Goal: Information Seeking & Learning: Learn about a topic

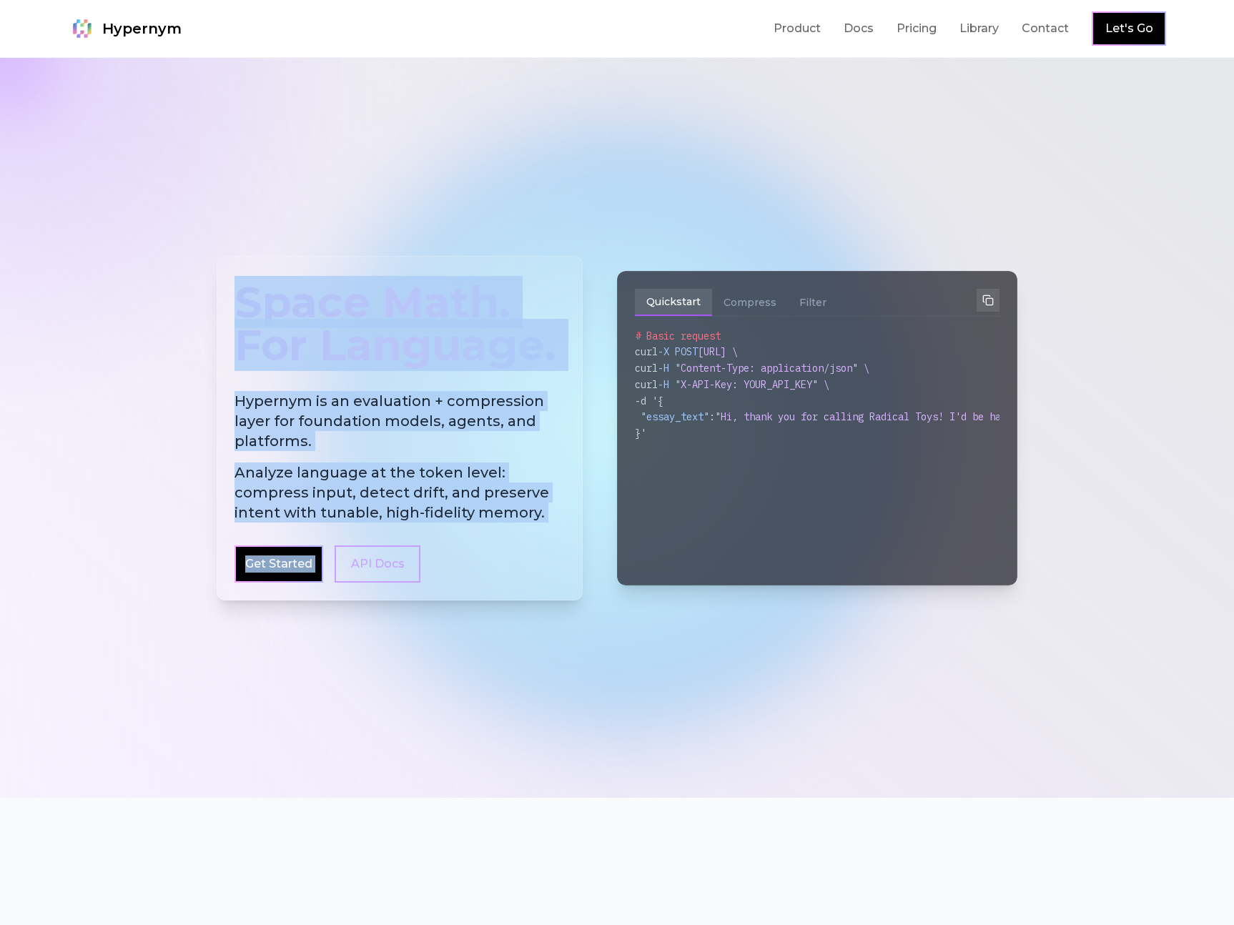
drag, startPoint x: 235, startPoint y: 292, endPoint x: 518, endPoint y: 536, distance: 374.7
click at [518, 536] on div "Space Math. For Language. Hypernym is an evaluation + compression layer for fou…" at bounding box center [400, 428] width 366 height 345
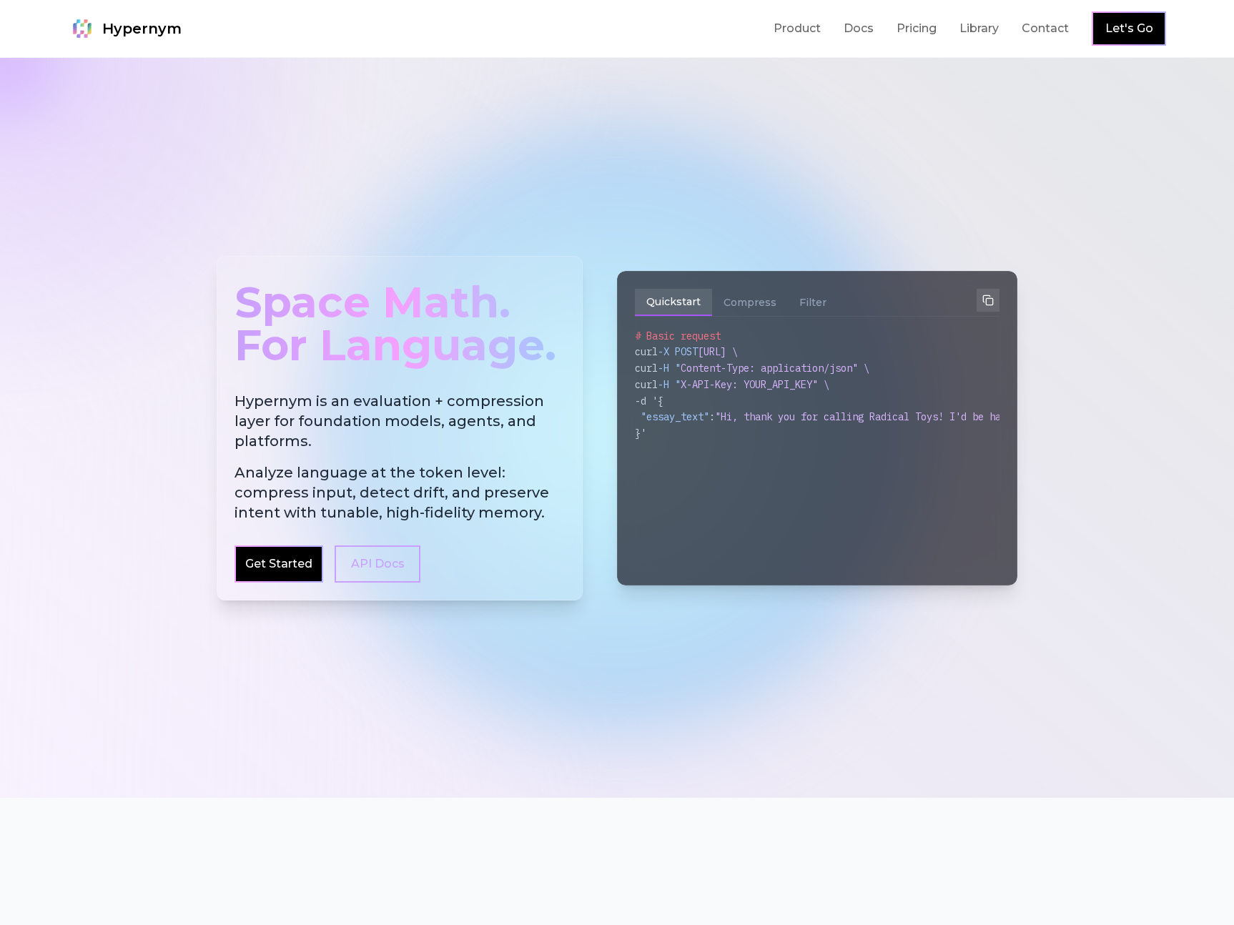
click at [519, 536] on div "Space Math. For Language. Hypernym is an evaluation + compression layer for fou…" at bounding box center [400, 428] width 366 height 345
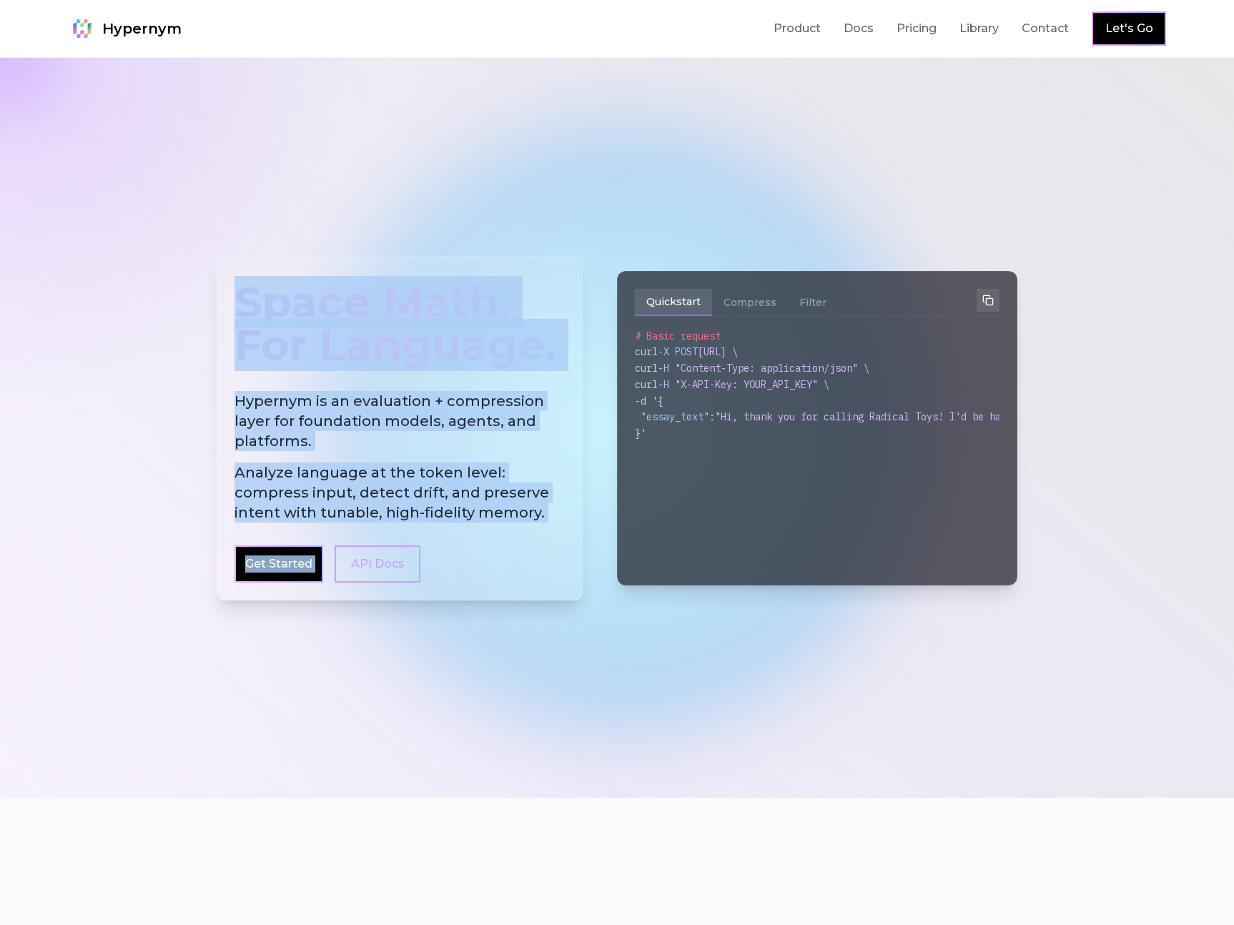
drag, startPoint x: 521, startPoint y: 542, endPoint x: 292, endPoint y: 200, distance: 411.3
click at [291, 192] on div "Space Math. For Language. Hypernym is an evaluation + compression layer for fou…" at bounding box center [617, 428] width 824 height 482
click at [324, 227] on div "Space Math. For Language. Hypernym is an evaluation + compression layer for fou…" at bounding box center [617, 428] width 824 height 482
drag, startPoint x: 302, startPoint y: 215, endPoint x: 566, endPoint y: 538, distance: 417.2
click at [568, 538] on div "Space Math. For Language. Hypernym is an evaluation + compression layer for fou…" at bounding box center [617, 428] width 824 height 482
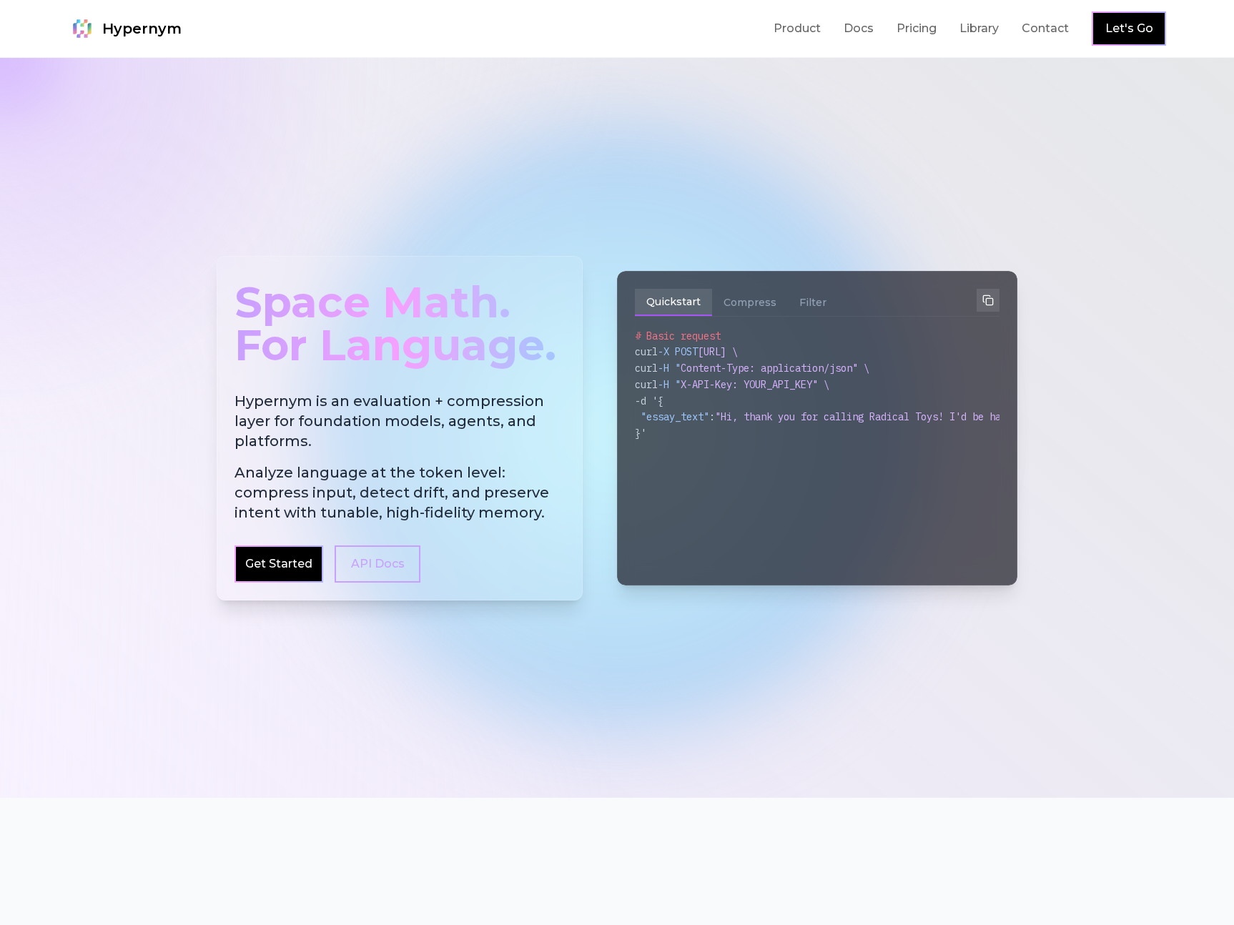
click at [527, 507] on span "Analyze language at the token level: compress input, detect drift, and preserve…" at bounding box center [400, 493] width 330 height 60
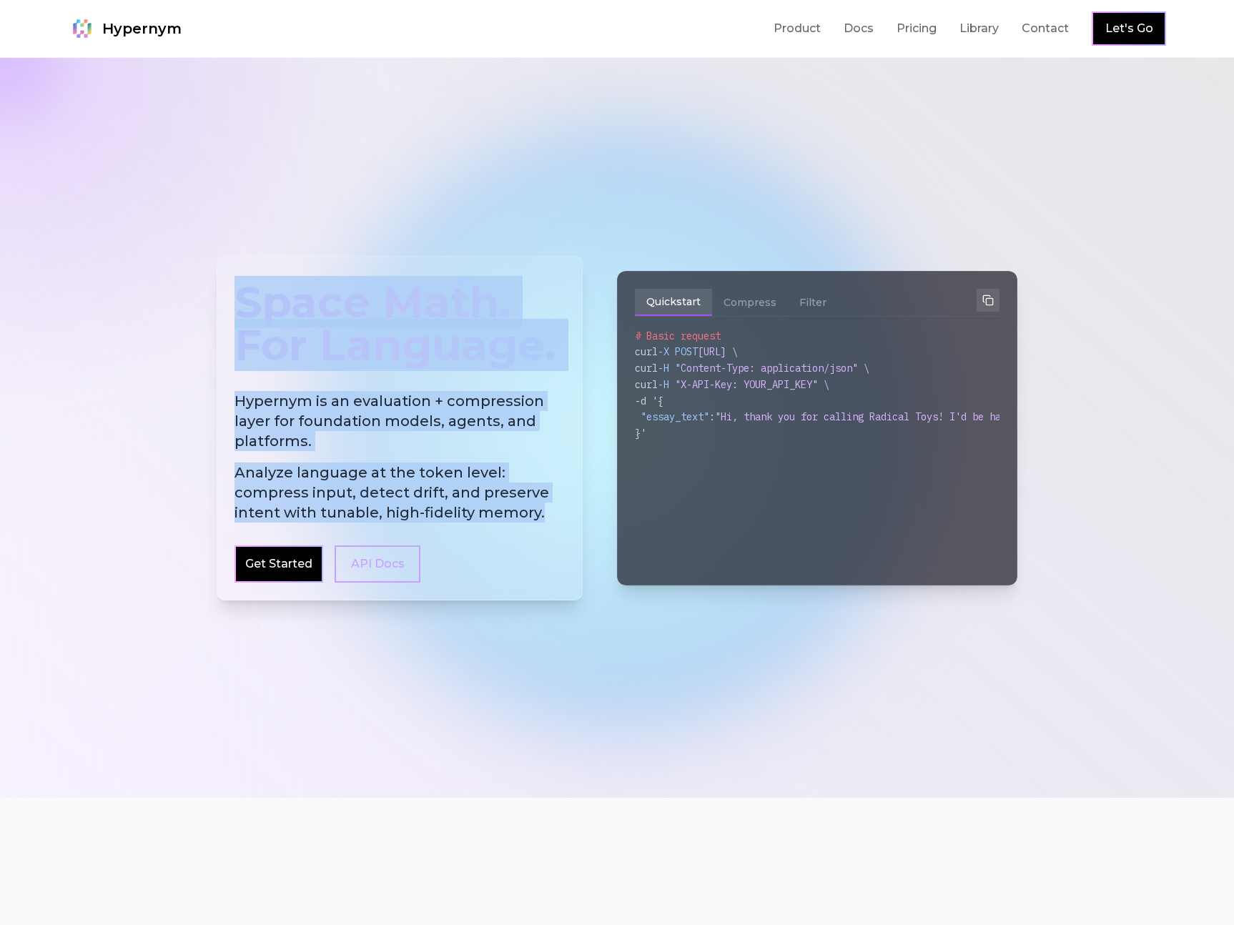
drag, startPoint x: 538, startPoint y: 506, endPoint x: 176, endPoint y: 225, distance: 458.1
click at [176, 225] on div "Space Math. For Language. Hypernym is an evaluation + compression layer for fou…" at bounding box center [617, 428] width 1234 height 740
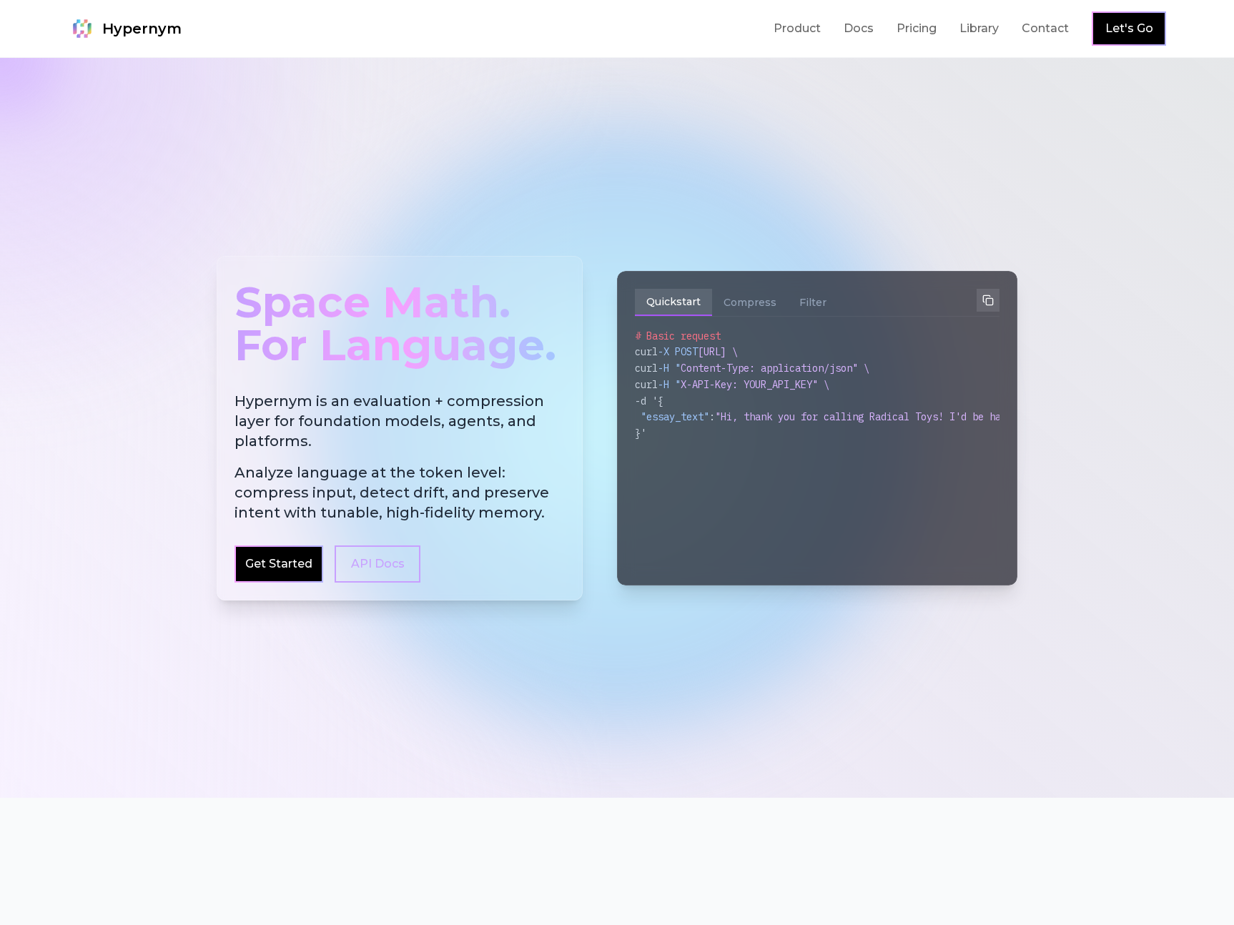
click at [176, 225] on div at bounding box center [617, 428] width 1234 height 740
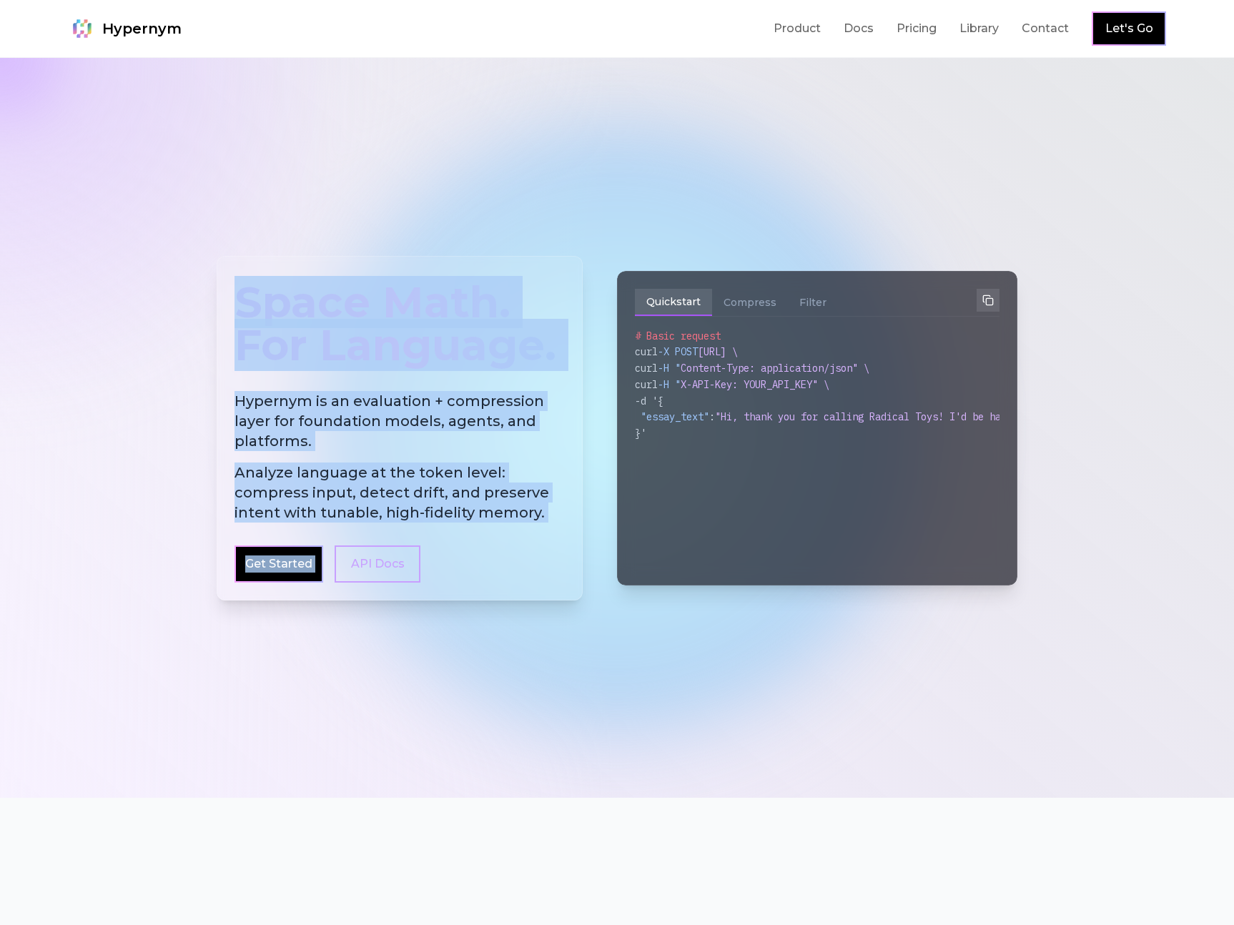
drag, startPoint x: 311, startPoint y: 338, endPoint x: 564, endPoint y: 532, distance: 318.8
click at [564, 532] on div "Space Math. For Language. Hypernym is an evaluation + compression layer for fou…" at bounding box center [400, 428] width 366 height 345
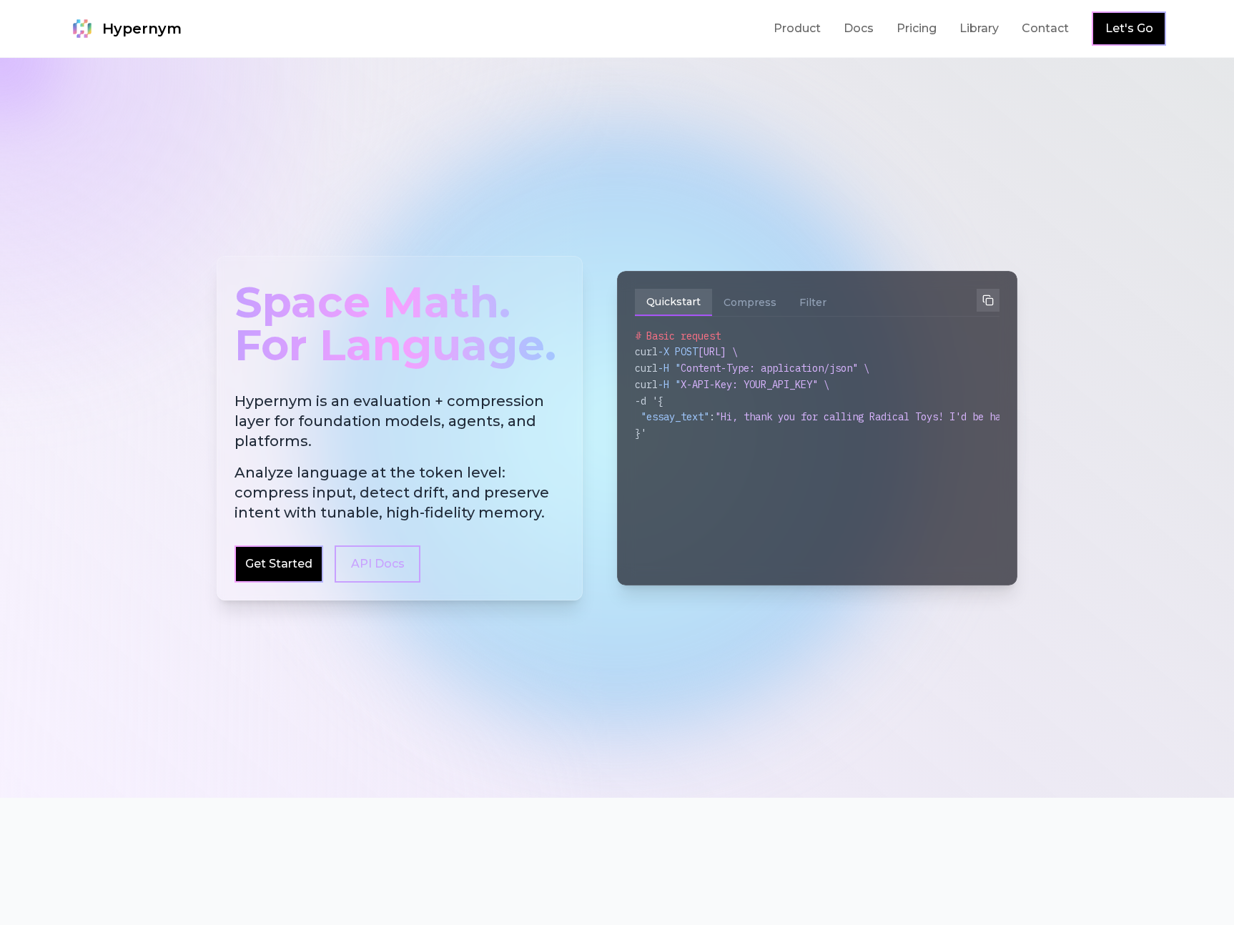
click at [557, 528] on div "Space Math. For Language. Hypernym is an evaluation + compression layer for fou…" at bounding box center [400, 428] width 366 height 345
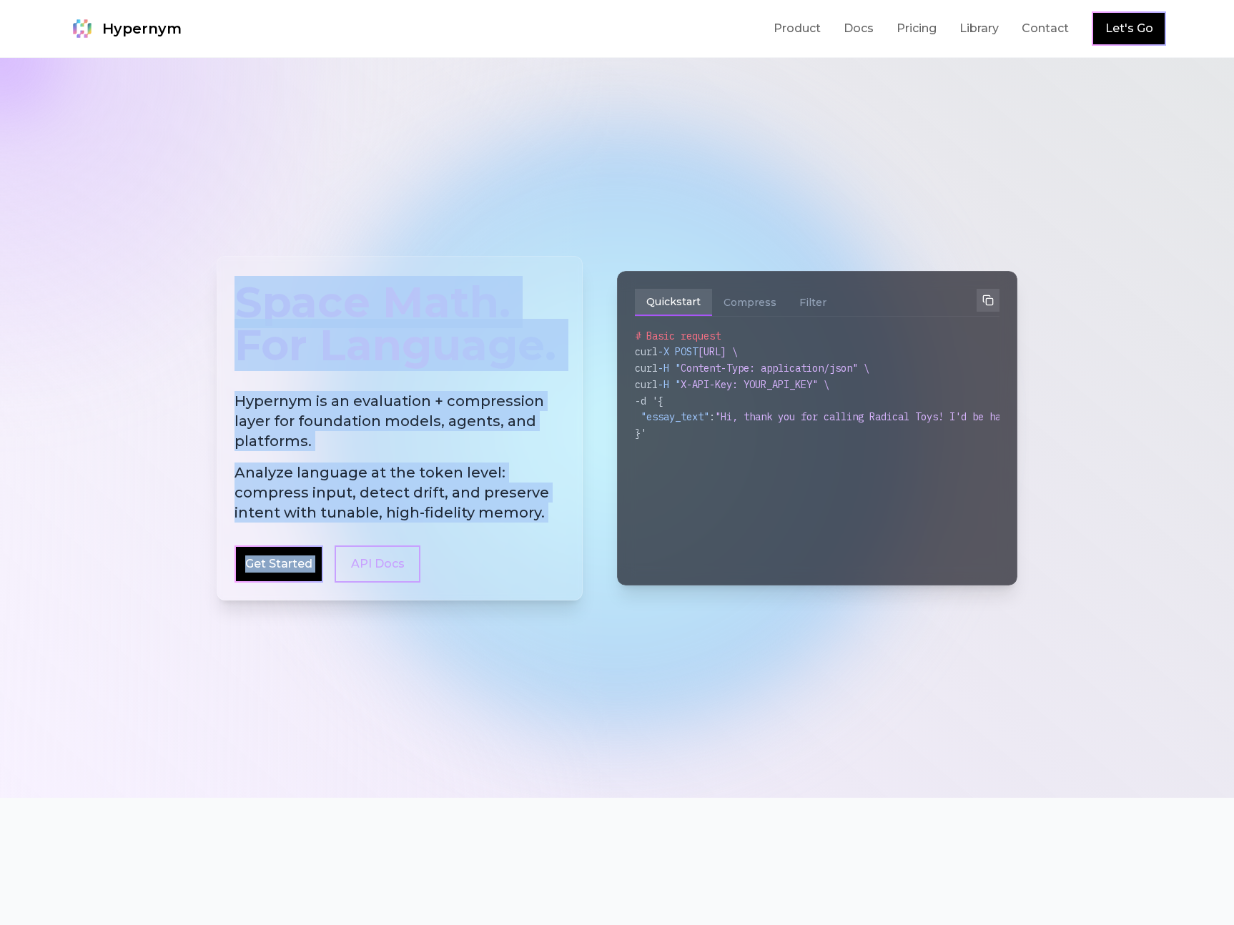
drag, startPoint x: 549, startPoint y: 520, endPoint x: 164, endPoint y: 257, distance: 466.1
click at [164, 257] on div "Space Math. For Language. Hypernym is an evaluation + compression layer for fou…" at bounding box center [617, 428] width 1234 height 740
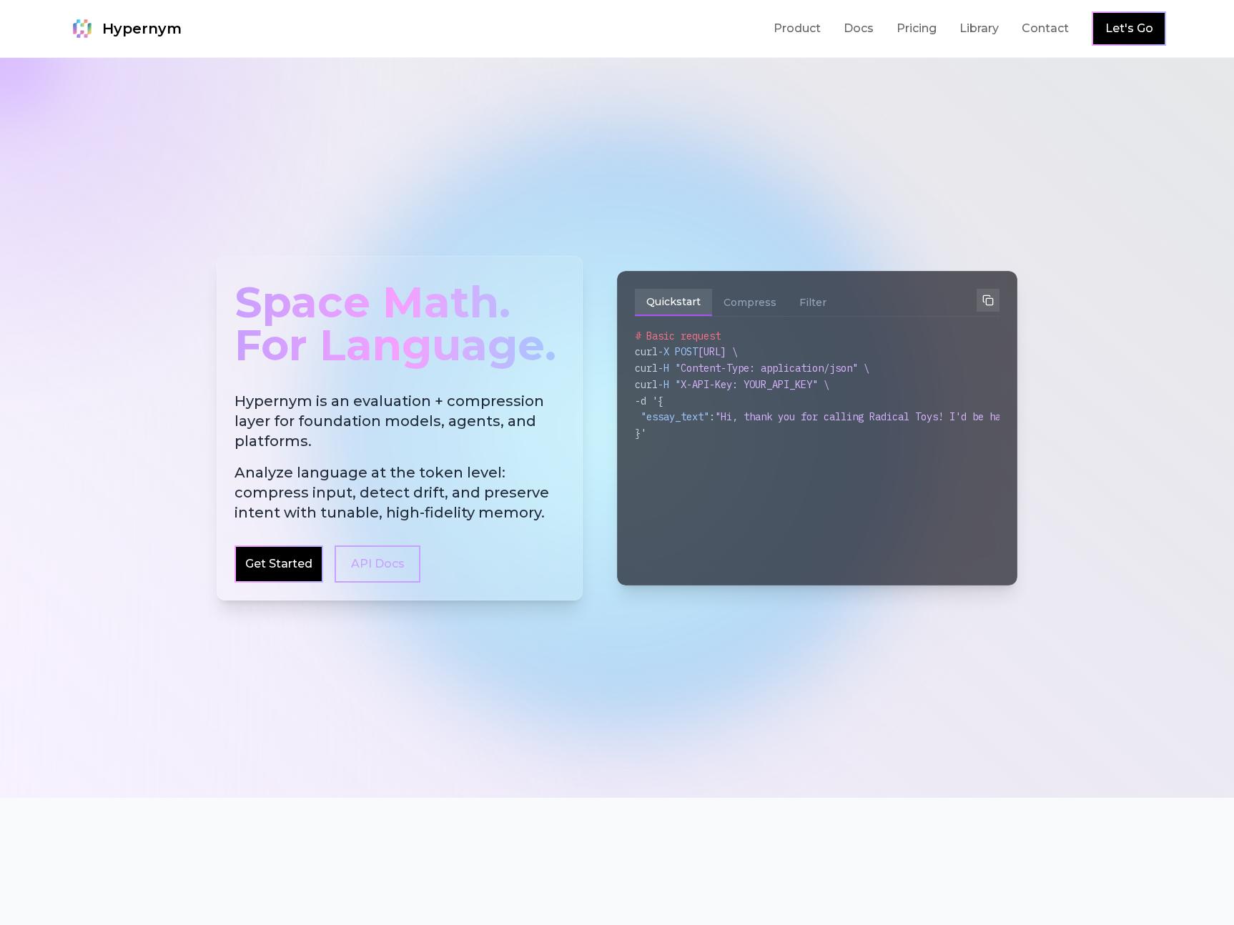
drag, startPoint x: 179, startPoint y: 264, endPoint x: 186, endPoint y: 267, distance: 8.0
click at [179, 264] on div at bounding box center [617, 428] width 1234 height 740
